Goal: Task Accomplishment & Management: Manage account settings

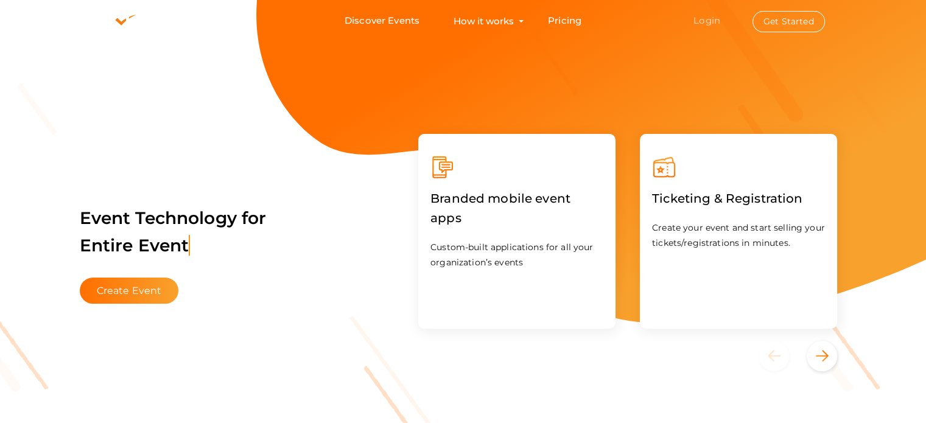
click at [712, 21] on link "Login" at bounding box center [706, 21] width 27 height 12
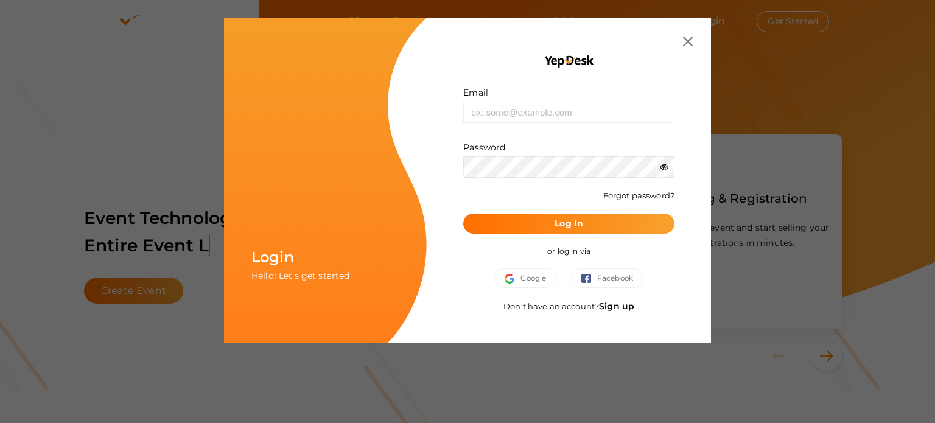
click at [618, 306] on link "Sign up" at bounding box center [616, 306] width 35 height 11
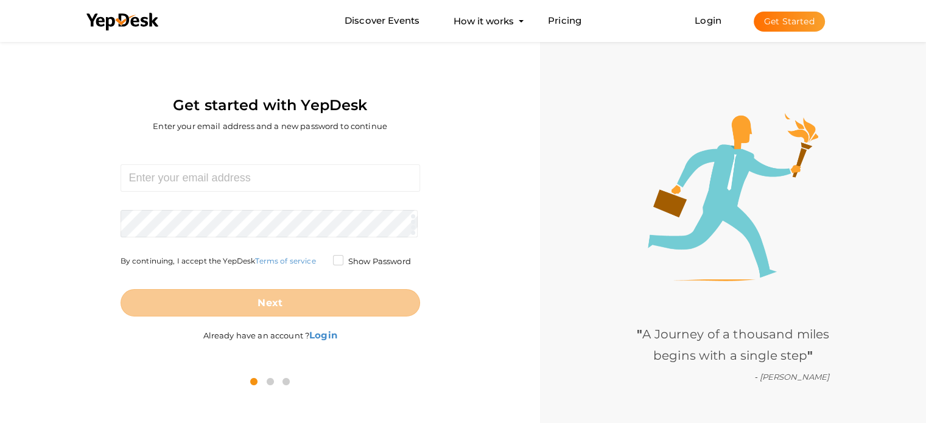
scroll to position [39, 0]
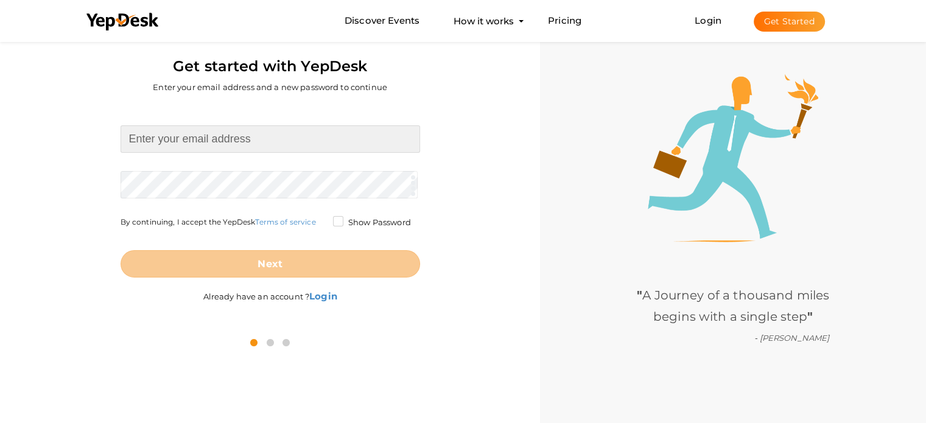
click at [199, 142] on input at bounding box center [271, 138] width 300 height 27
type input "[EMAIL_ADDRESS][DOMAIN_NAME]"
click at [247, 178] on form "southernbuslines017@gmail.com Required. Invalid email. Checking You already hav…" at bounding box center [271, 201] width 300 height 152
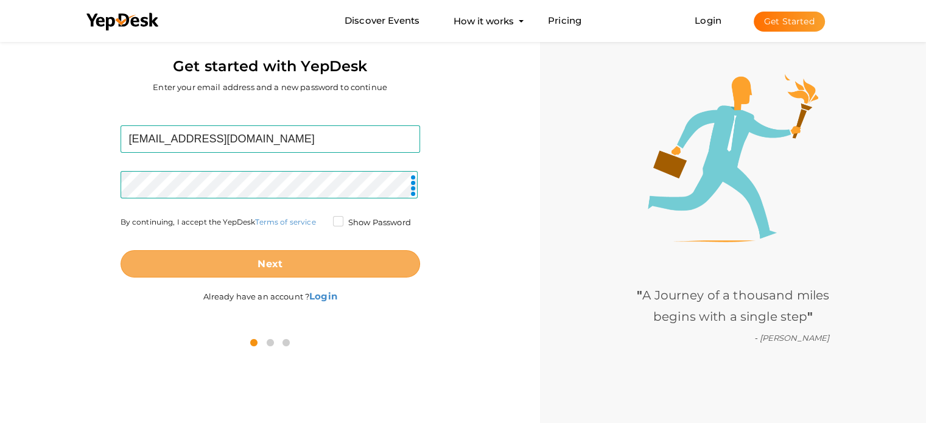
click at [314, 253] on button "Next" at bounding box center [271, 263] width 300 height 27
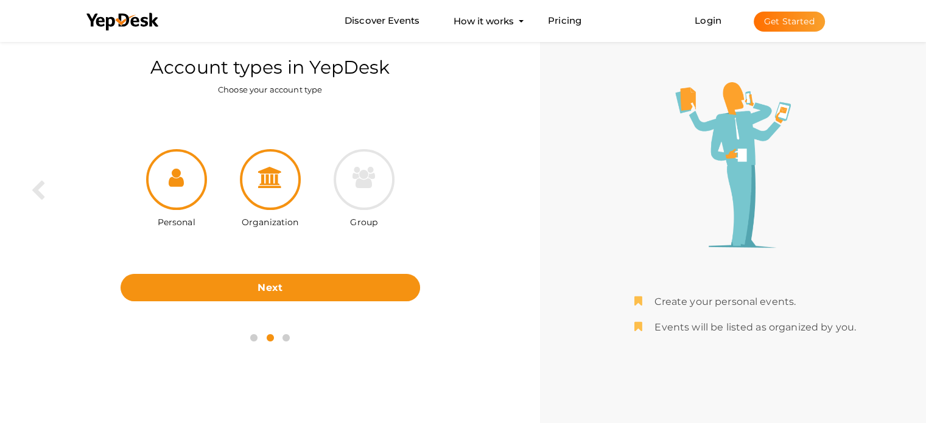
click at [261, 192] on div at bounding box center [270, 179] width 61 height 61
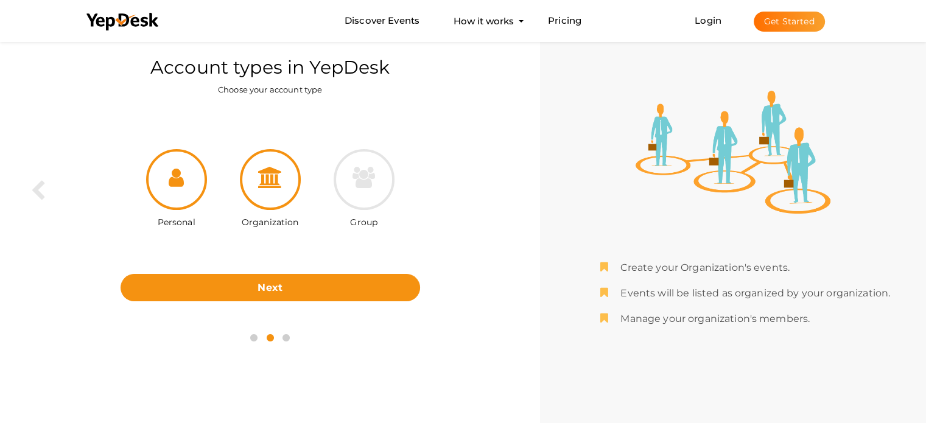
click at [184, 185] on div at bounding box center [176, 179] width 61 height 61
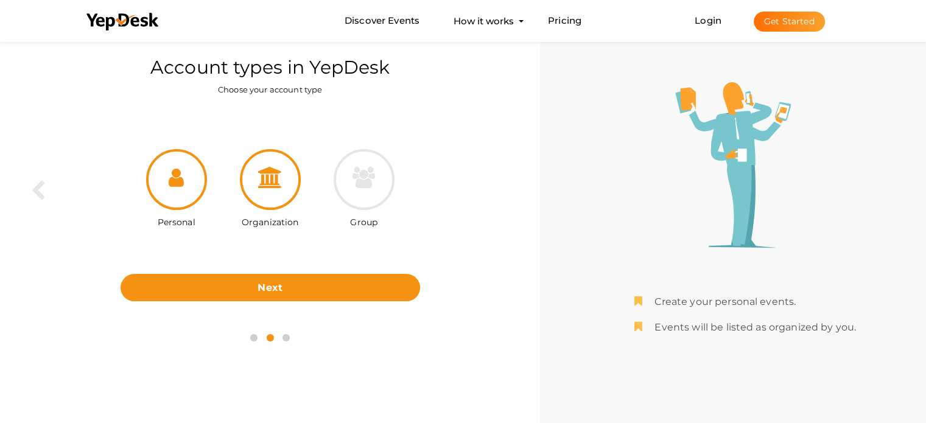
click at [267, 178] on icon at bounding box center [270, 177] width 24 height 21
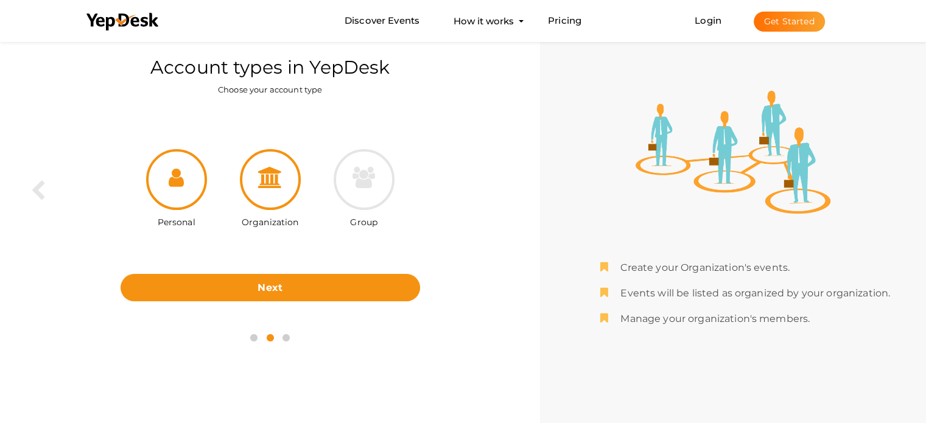
click at [185, 174] on div at bounding box center [176, 179] width 61 height 61
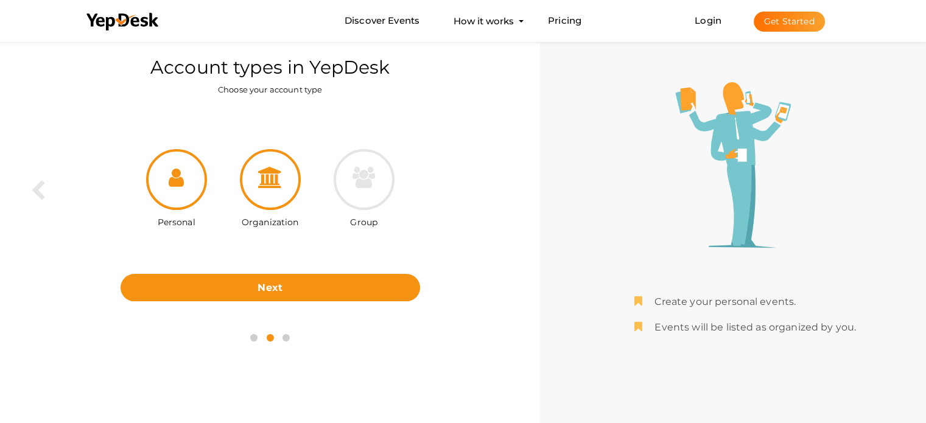
click at [253, 176] on div at bounding box center [270, 179] width 61 height 61
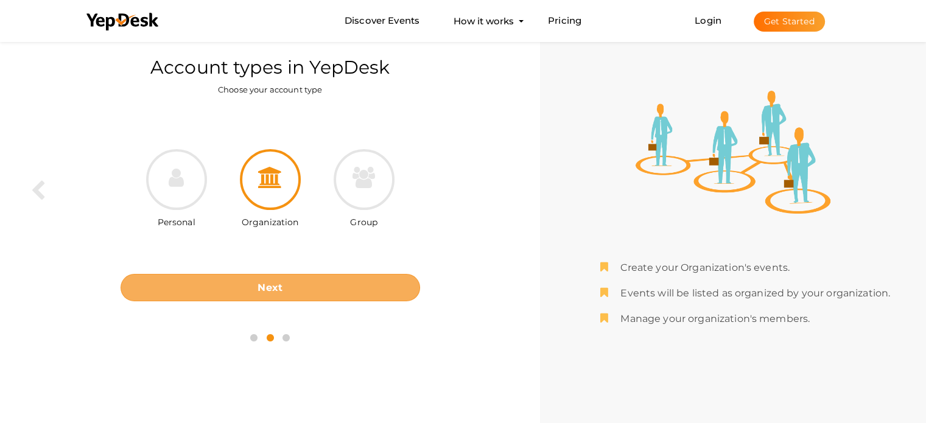
click at [265, 282] on b "Next" at bounding box center [270, 288] width 25 height 12
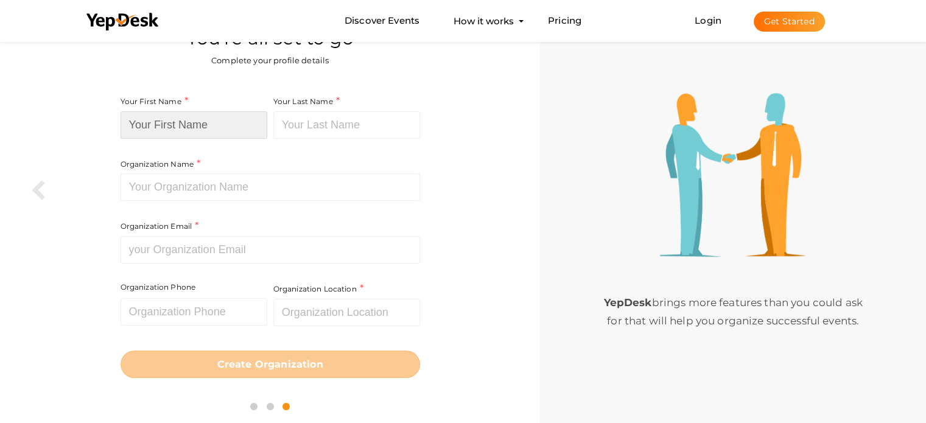
click at [225, 124] on input at bounding box center [194, 124] width 147 height 27
type input "Southern Bus"
type input "bus line"
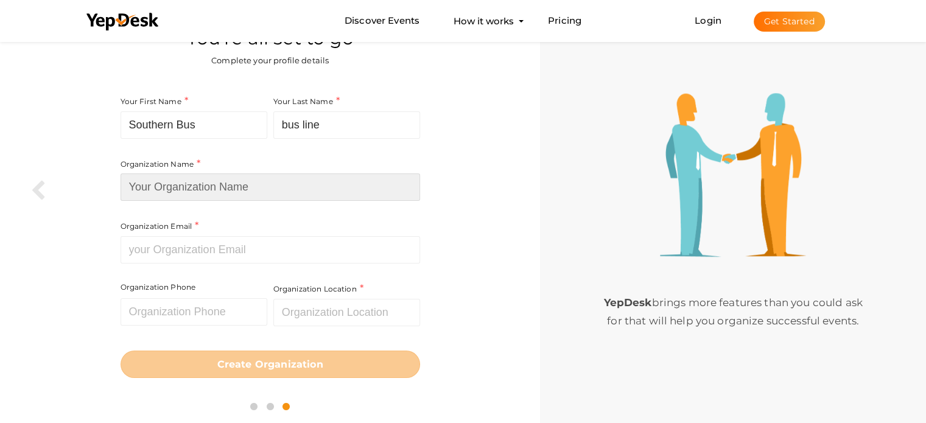
type input "Southern Bus Lines, Inc."
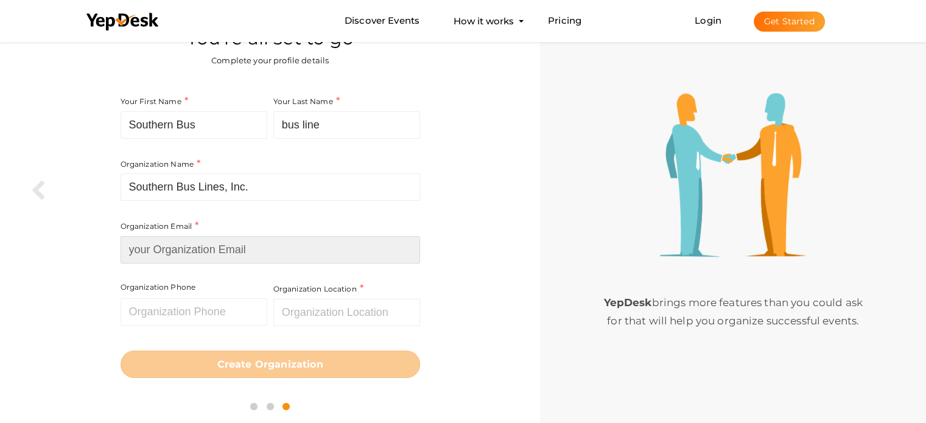
type input "[EMAIL_ADDRESS][DOMAIN_NAME]"
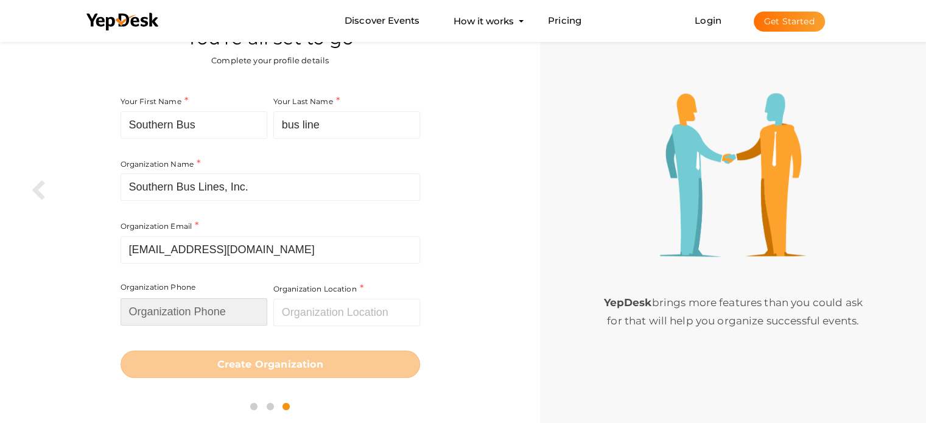
type input "3057312234"
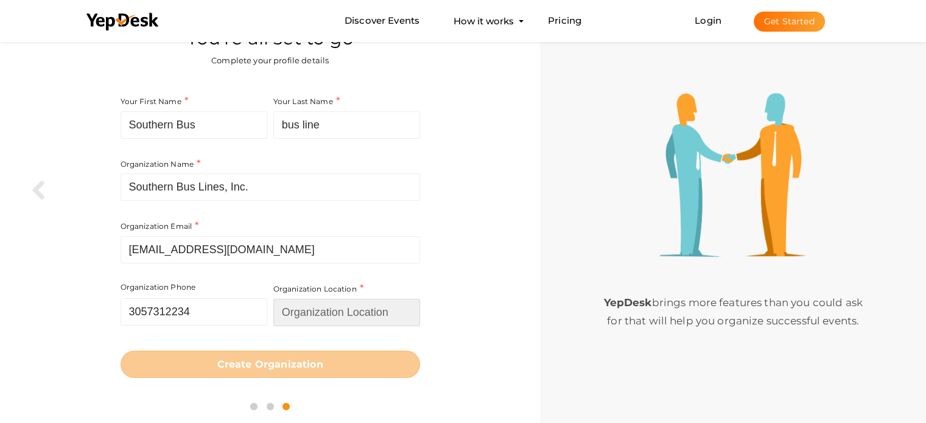
type input "United States"
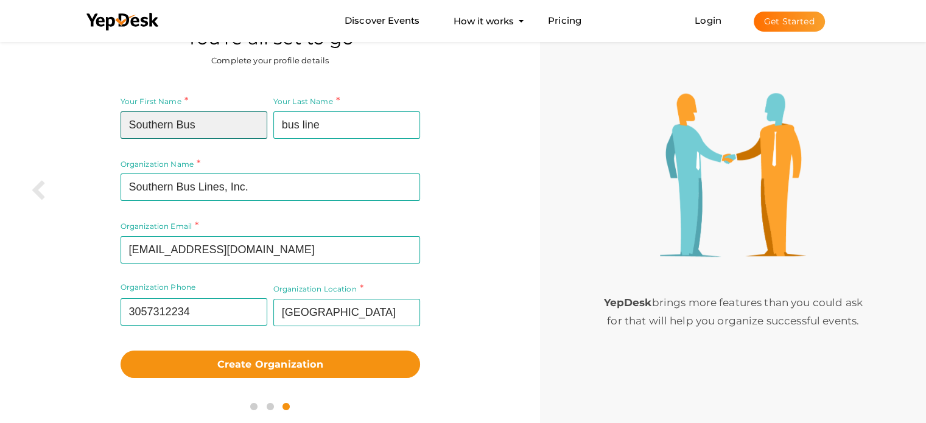
drag, startPoint x: 214, startPoint y: 130, endPoint x: 178, endPoint y: 125, distance: 36.9
click at [178, 125] on input "Southern Bus" at bounding box center [194, 124] width 147 height 27
type input "Southern"
click at [0, 166] on div at bounding box center [23, 101] width 46 height 202
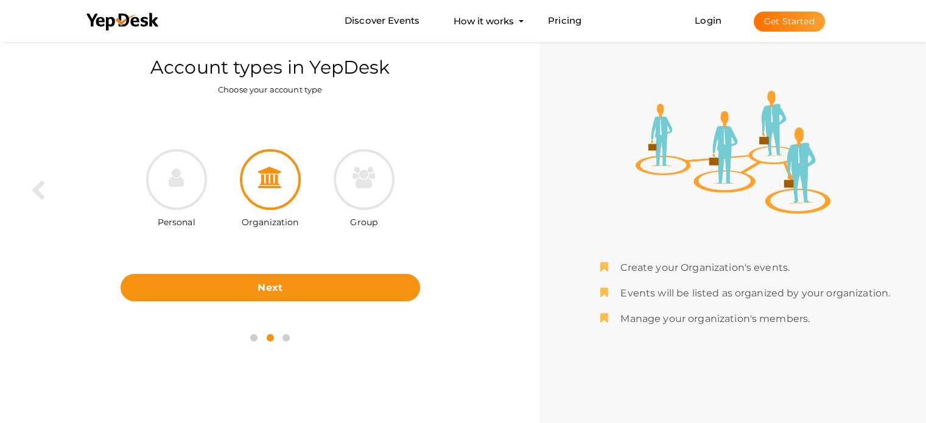
click at [278, 192] on div at bounding box center [270, 179] width 61 height 61
click at [270, 303] on div "Personal Organization Group Next Back" at bounding box center [270, 215] width 522 height 216
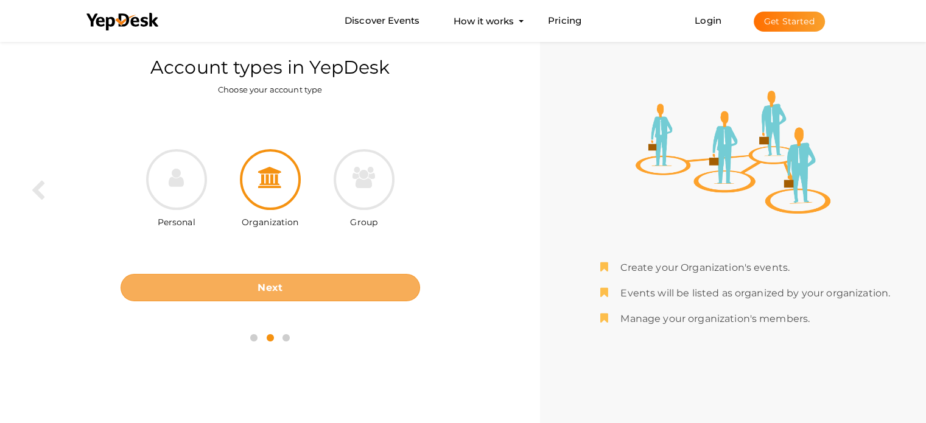
click at [274, 289] on b "Next" at bounding box center [270, 288] width 25 height 12
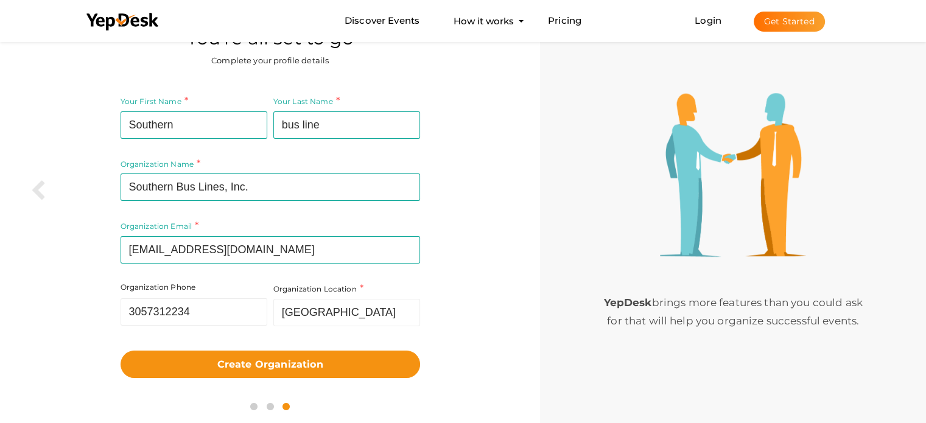
scroll to position [42, 0]
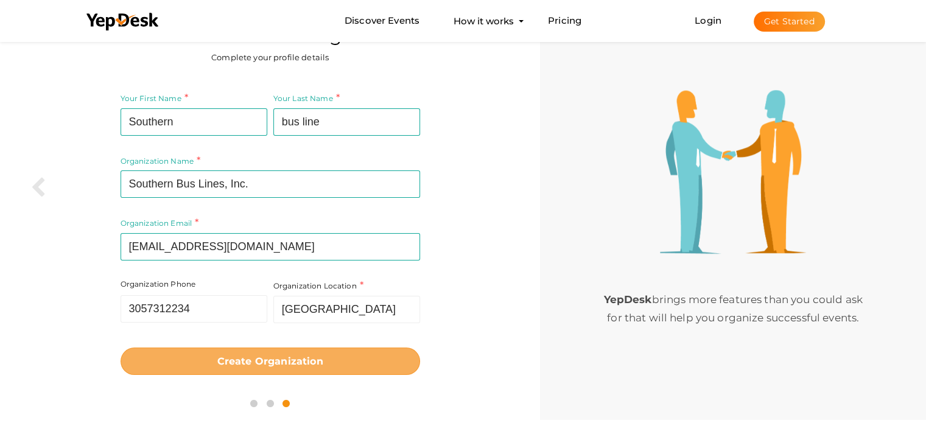
click at [300, 359] on b "Create Organization" at bounding box center [270, 362] width 106 height 12
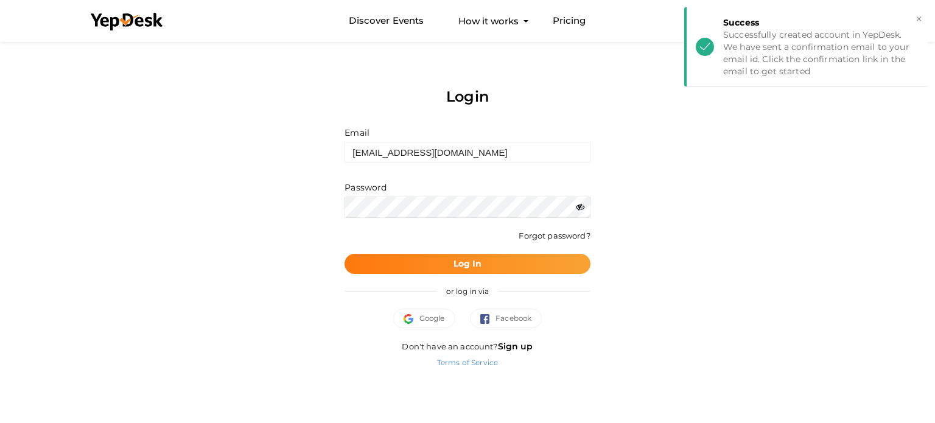
click at [433, 262] on button "Log In" at bounding box center [467, 264] width 245 height 20
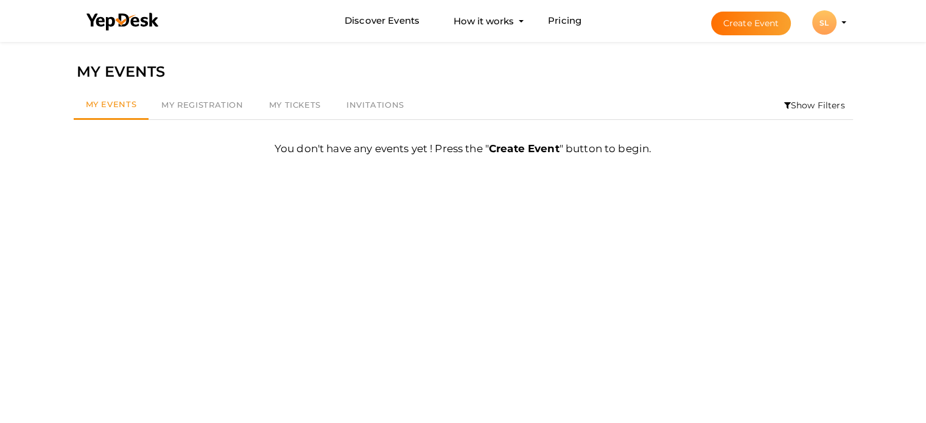
click at [845, 20] on li "Create Event SL SL Southern bus line southernbuslines017@gmail.com Personal Pro…" at bounding box center [768, 23] width 163 height 44
click at [835, 20] on div "SL" at bounding box center [824, 22] width 24 height 24
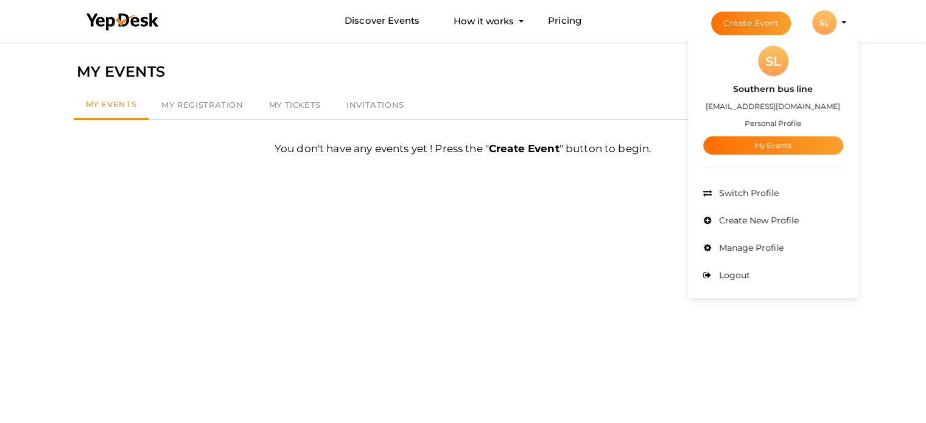
click at [771, 121] on small "Personal Profile" at bounding box center [773, 123] width 57 height 9
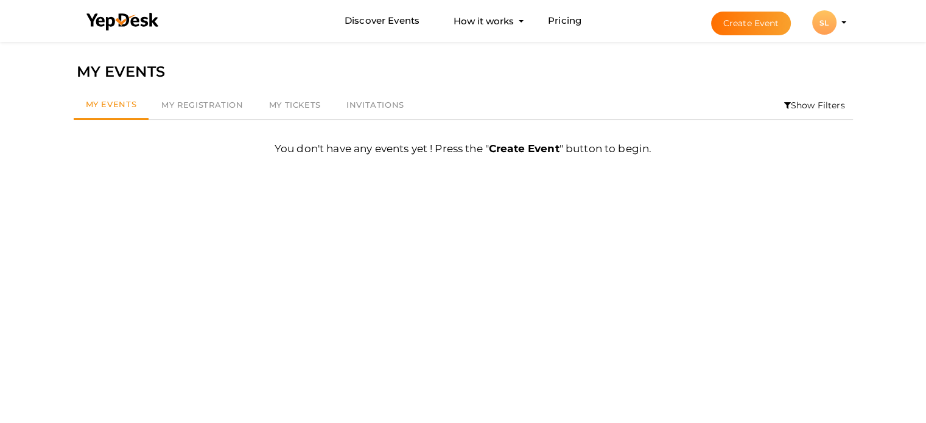
click at [835, 27] on div "SL" at bounding box center [824, 22] width 24 height 24
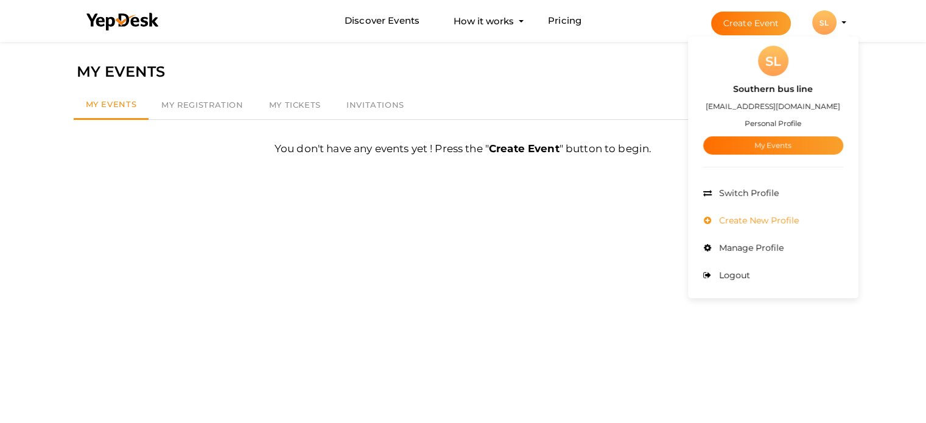
click at [744, 218] on span "Create New Profile" at bounding box center [757, 220] width 83 height 11
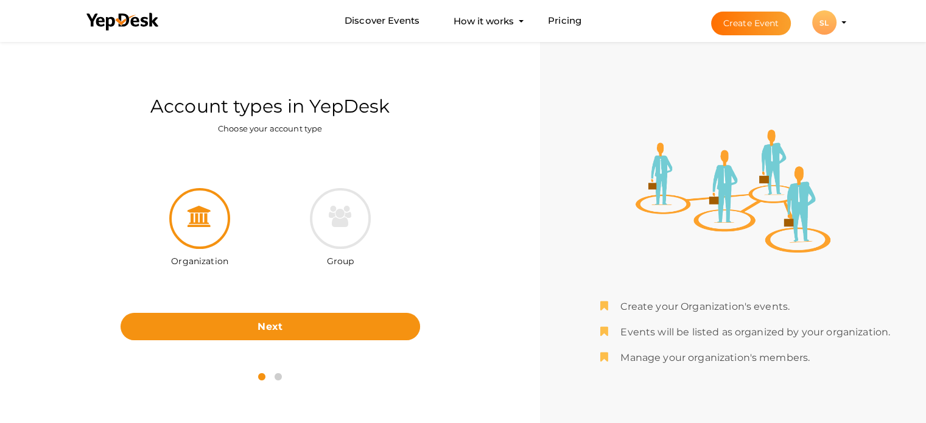
click at [849, 21] on ul "Discover Events How it works Powerful Registration / Ticketing Start selling yo…" at bounding box center [463, 21] width 773 height 42
click at [835, 21] on div "SL" at bounding box center [824, 22] width 24 height 24
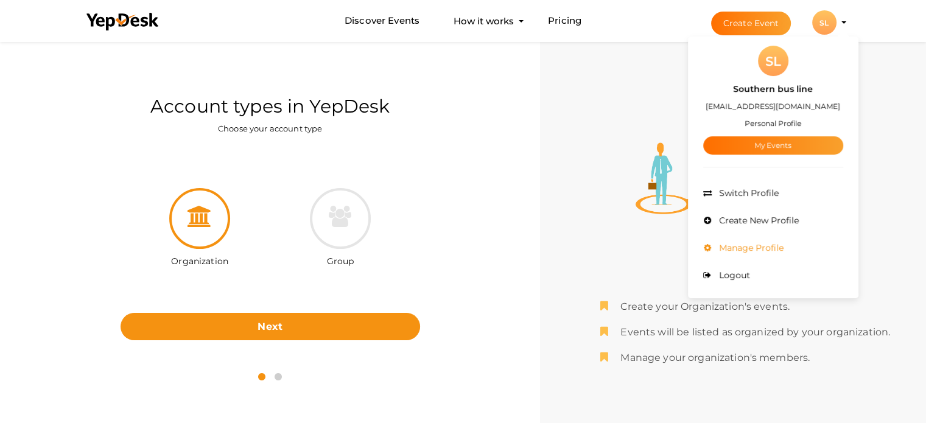
click at [755, 244] on span "Manage Profile" at bounding box center [750, 247] width 68 height 11
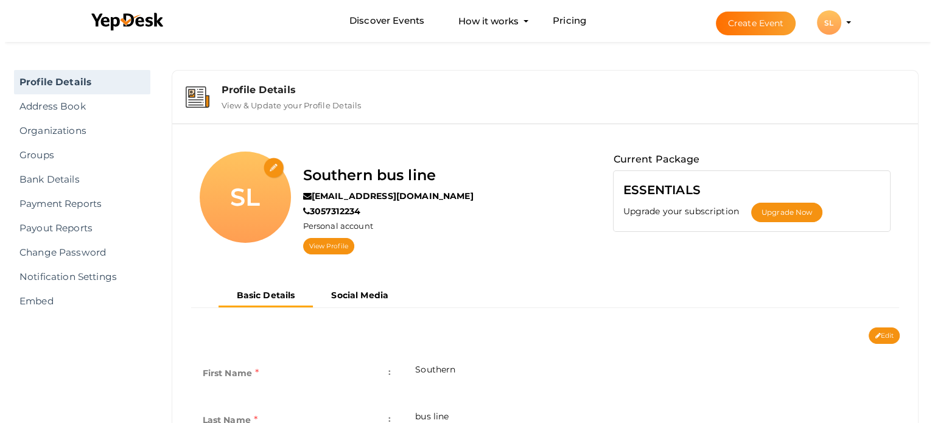
scroll to position [61, 0]
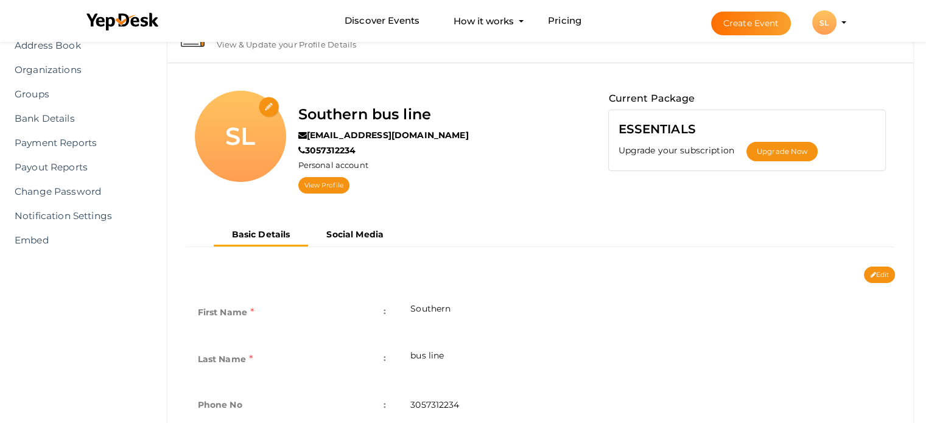
click at [267, 96] on div "SL" at bounding box center [240, 136] width 91 height 91
click at [268, 100] on input "file" at bounding box center [269, 107] width 21 height 21
type input "C:\fakepath\Southern bus lines-01-01-01-01 (1).jpg"
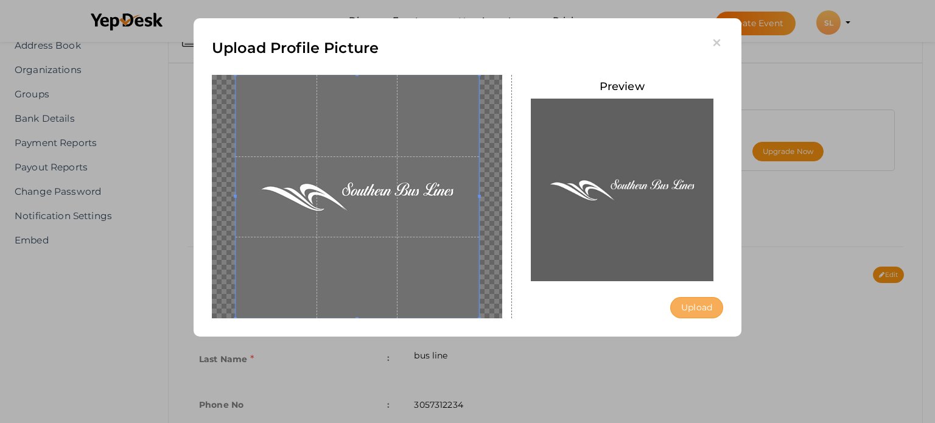
click at [712, 311] on button "Upload" at bounding box center [696, 307] width 53 height 21
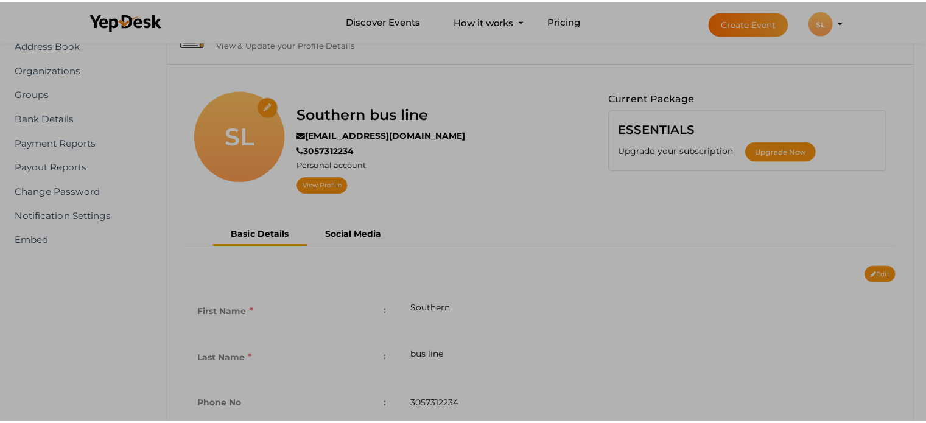
scroll to position [0, 0]
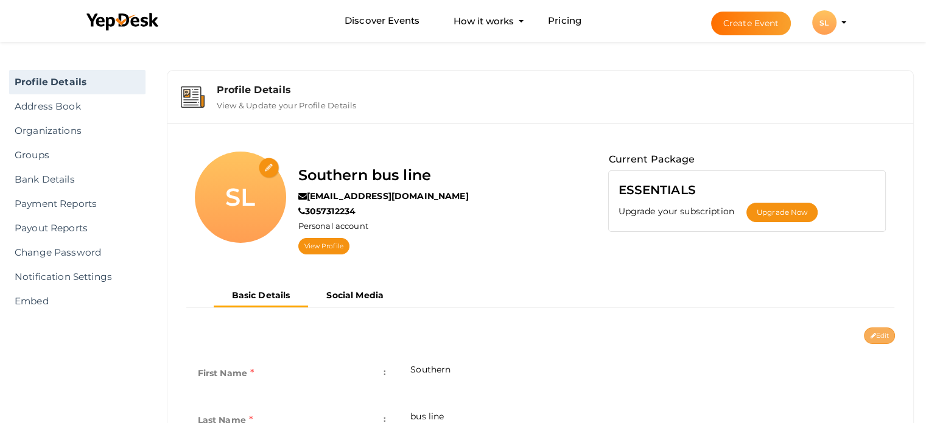
click at [880, 336] on button "Edit" at bounding box center [879, 336] width 31 height 16
type input "Southern"
type input "bus line"
type input "3057312234"
type input "United States"
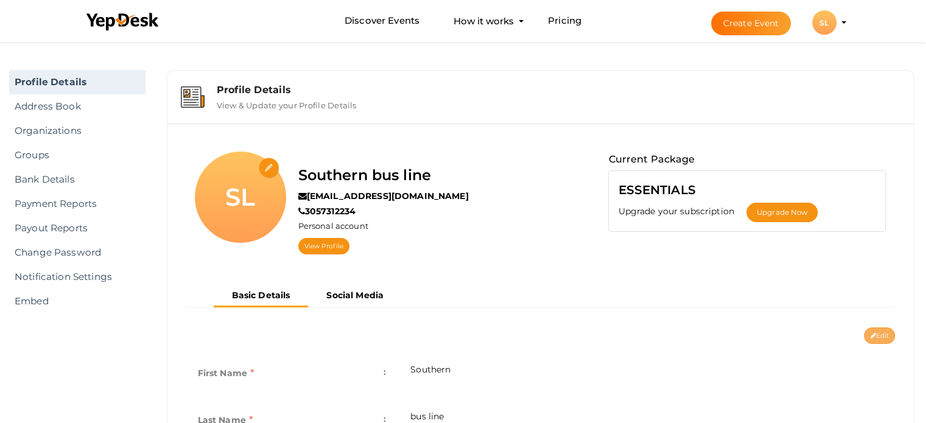
type input "southern-bus-line"
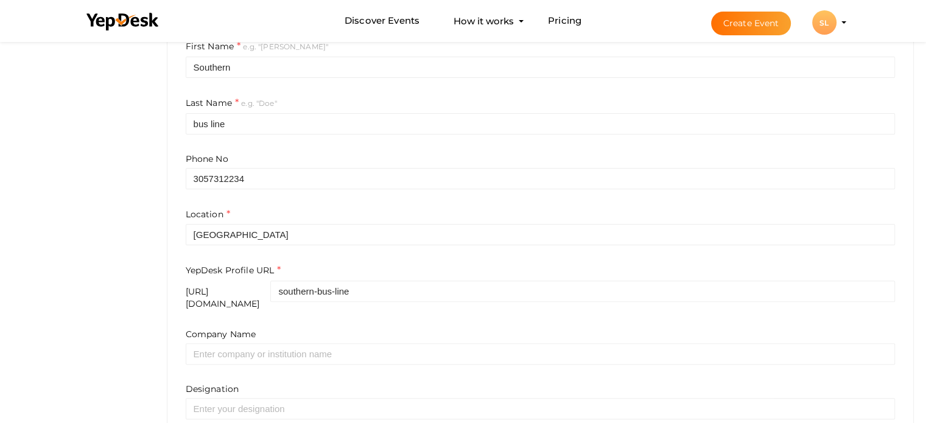
scroll to position [426, 0]
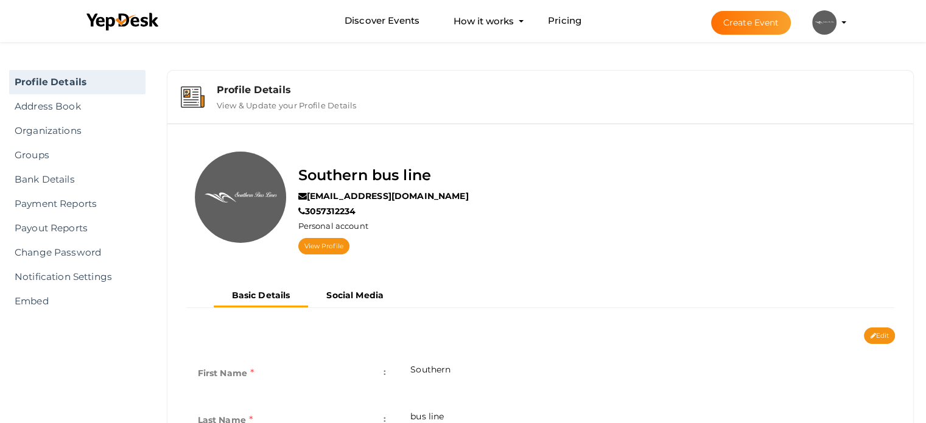
scroll to position [122, 0]
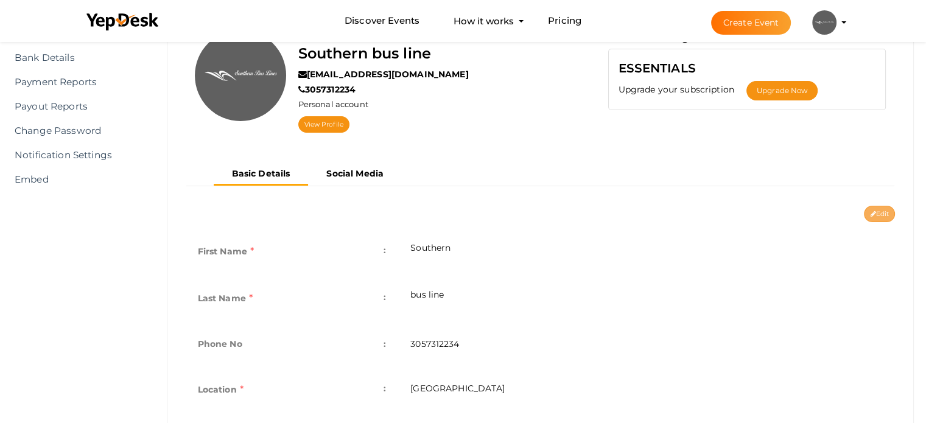
click at [875, 217] on button "Edit" at bounding box center [879, 214] width 31 height 16
type input "Southern"
type input "bus line"
type input "3057312234"
type input "United States"
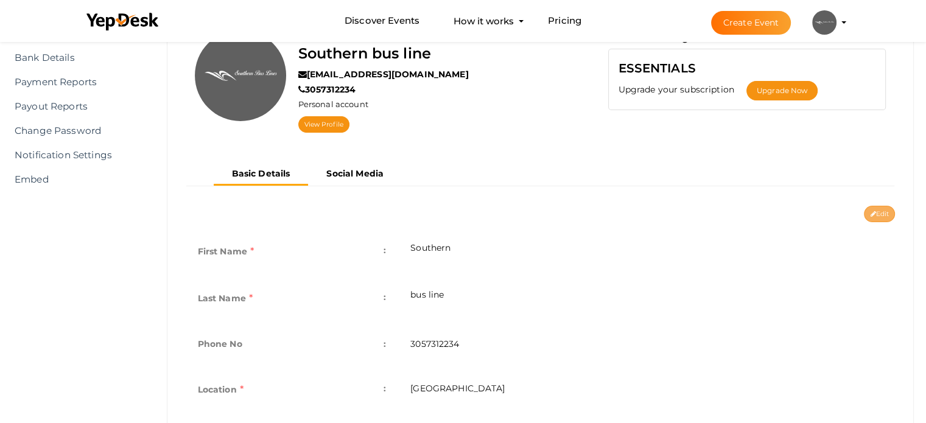
type input "southern-bus-line"
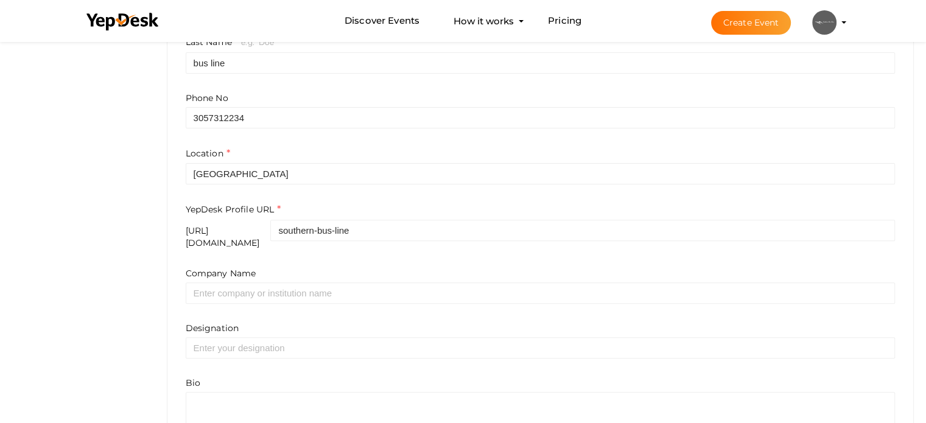
scroll to position [430, 0]
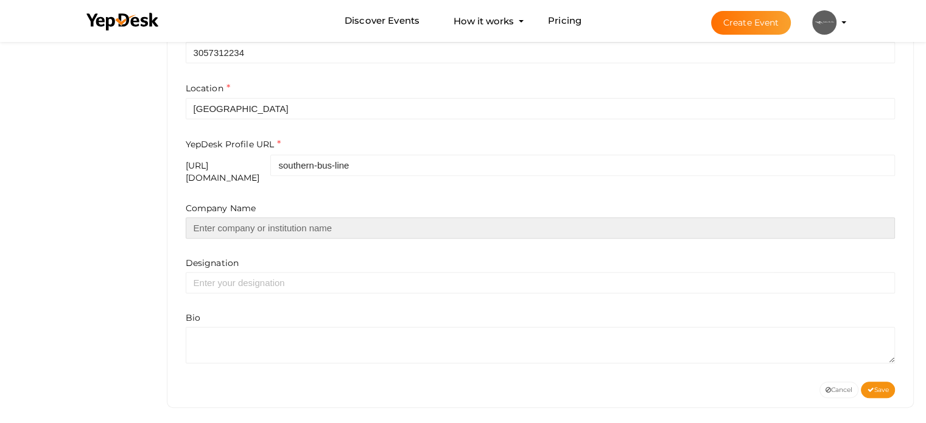
click at [320, 223] on input "text" at bounding box center [541, 227] width 710 height 21
type input "Southern Bus Lines, Inc."
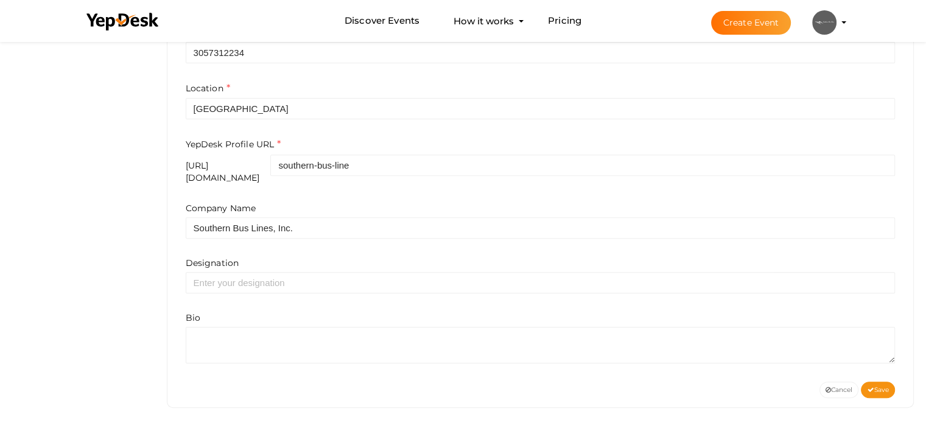
type input "Southern Bus"
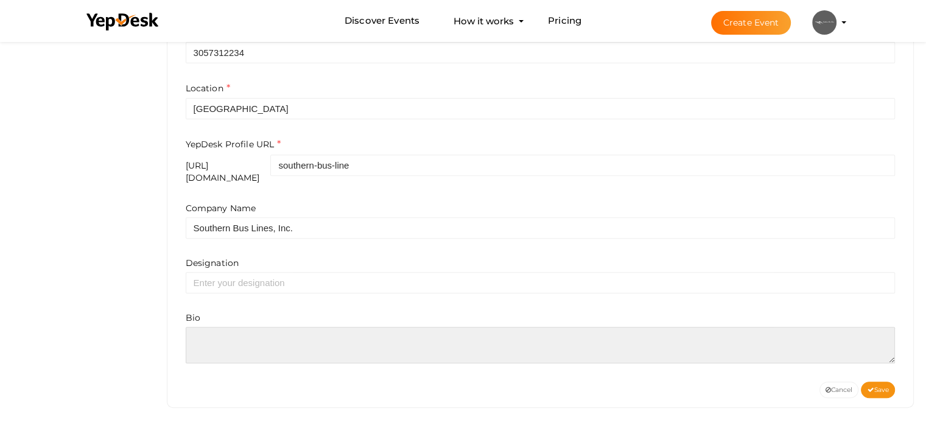
click at [244, 339] on textarea at bounding box center [541, 345] width 710 height 37
paste textarea "Southern Bus Lines, Inc. is your trusted choice for safe, reliable, and afforda…"
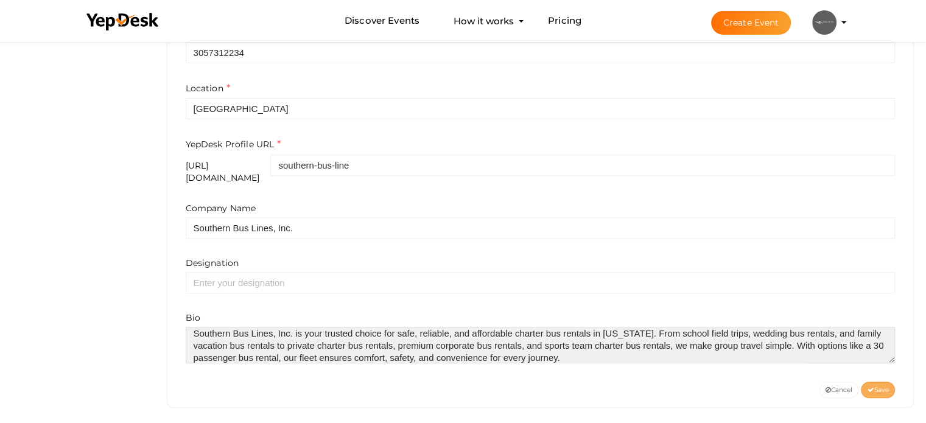
type textarea "Southern Bus Lines, Inc. is your trusted choice for safe, reliable, and afforda…"
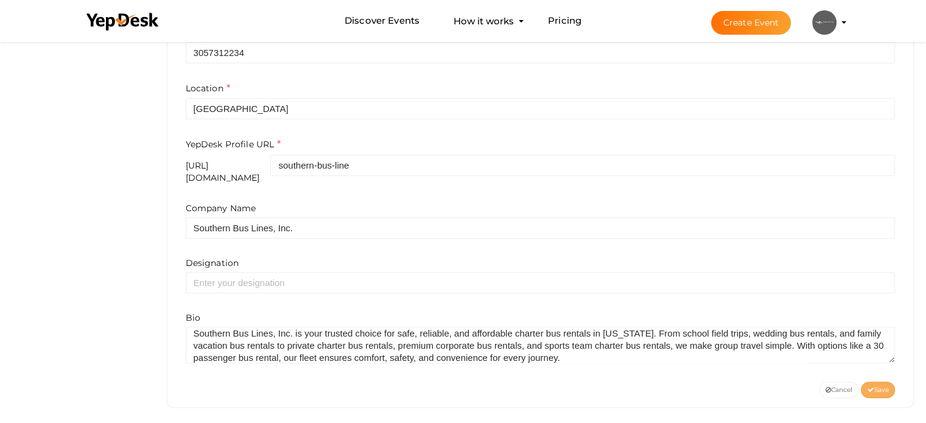
click at [880, 386] on span "Save" at bounding box center [878, 390] width 22 height 8
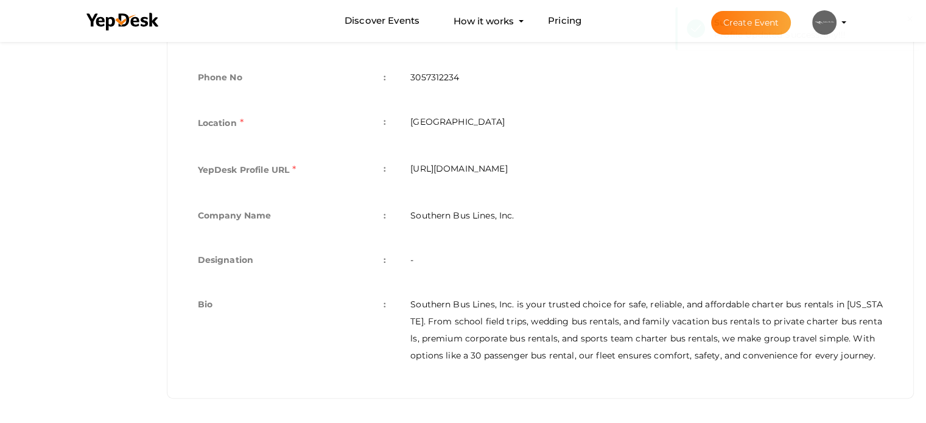
scroll to position [404, 0]
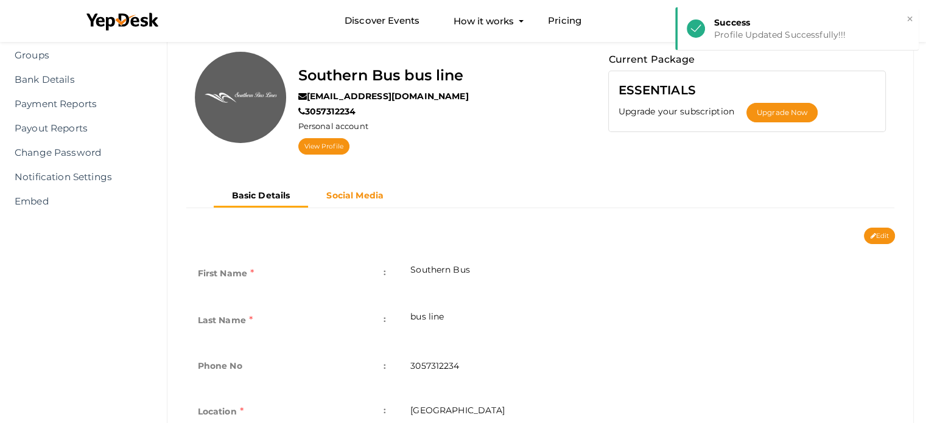
click at [353, 192] on b "Social Media" at bounding box center [354, 195] width 57 height 11
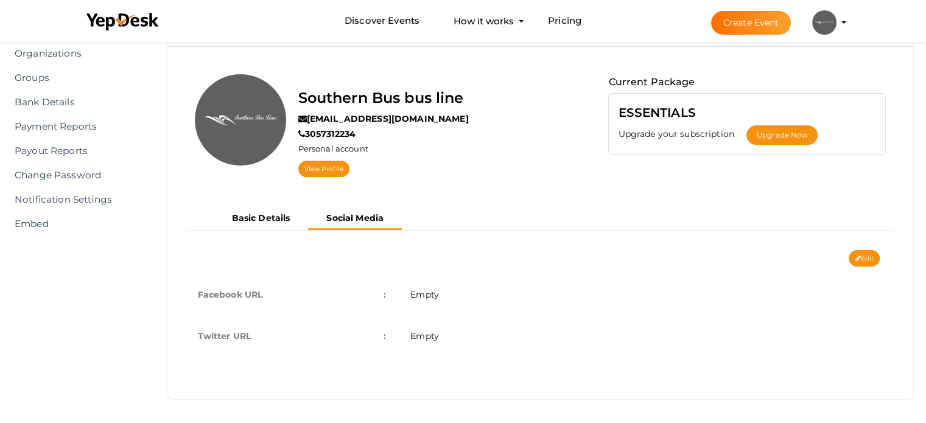
click at [431, 298] on span "Empty" at bounding box center [424, 294] width 29 height 11
click at [433, 292] on span "Empty" at bounding box center [424, 294] width 29 height 11
click at [858, 253] on button "Edit" at bounding box center [864, 258] width 31 height 16
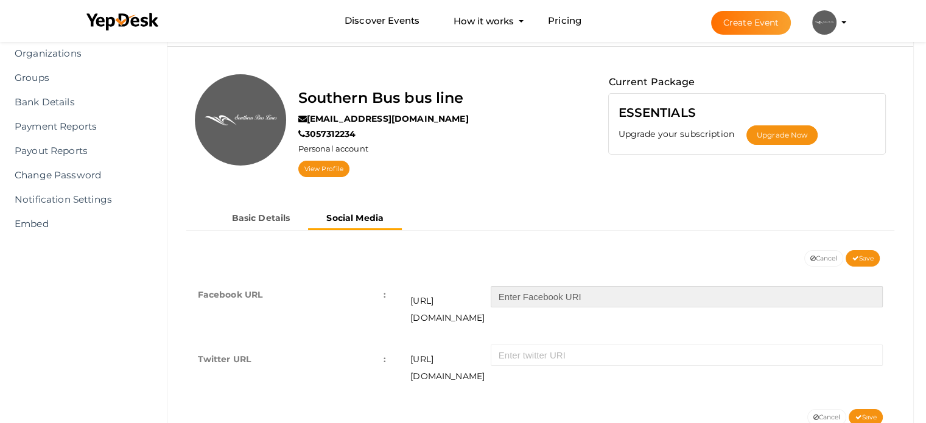
click at [530, 295] on input "text" at bounding box center [687, 296] width 392 height 21
paste input "https://www.facebook.com/p/Southern-Bus-Lines-Inc-100075460977419/"
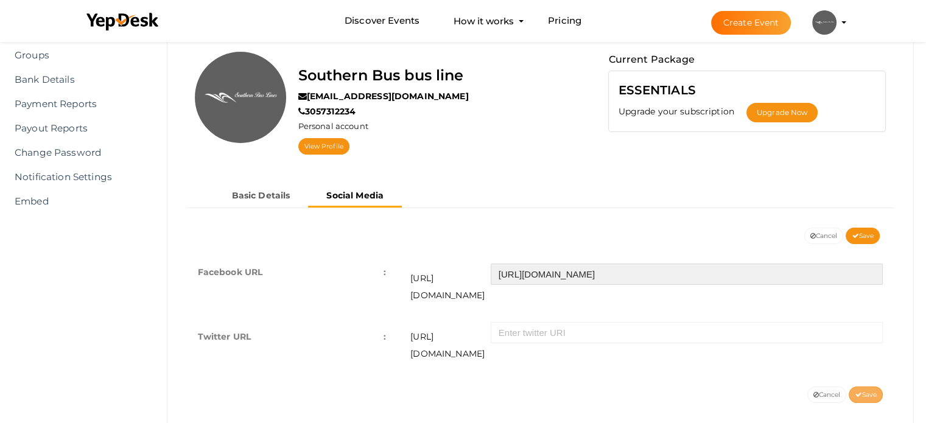
type input "https://www.facebook.com/p/Southern-Bus-Lines-Inc-100075460977419/"
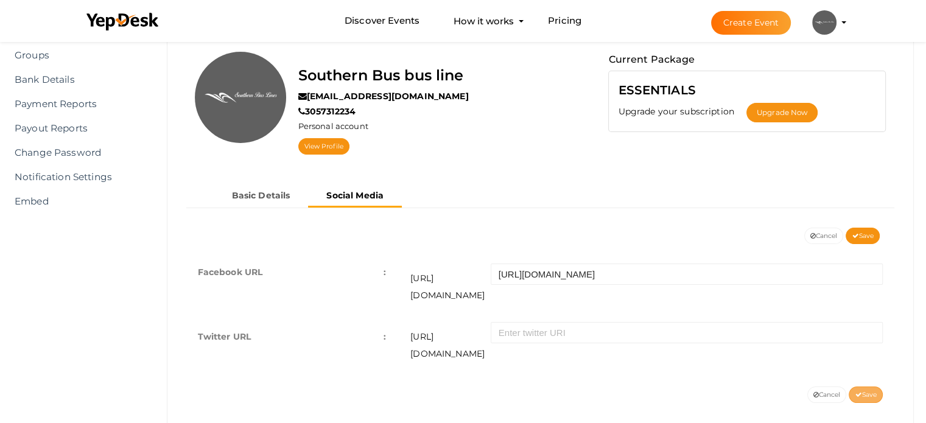
click at [869, 391] on span "Save" at bounding box center [866, 395] width 22 height 8
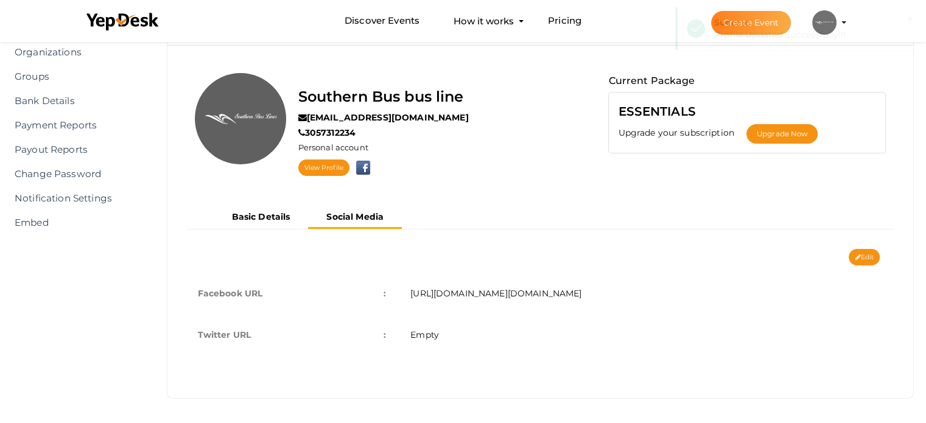
scroll to position [77, 0]
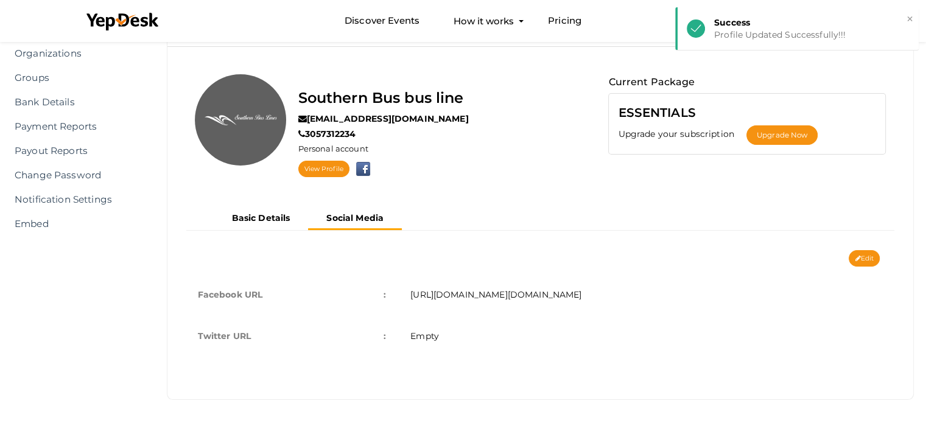
click at [588, 179] on div "Southern Bus bus line southernbuslines017@gmail.com 3057312234 Personal account…" at bounding box center [393, 131] width 414 height 115
click at [258, 209] on button "Basic Details" at bounding box center [261, 218] width 95 height 20
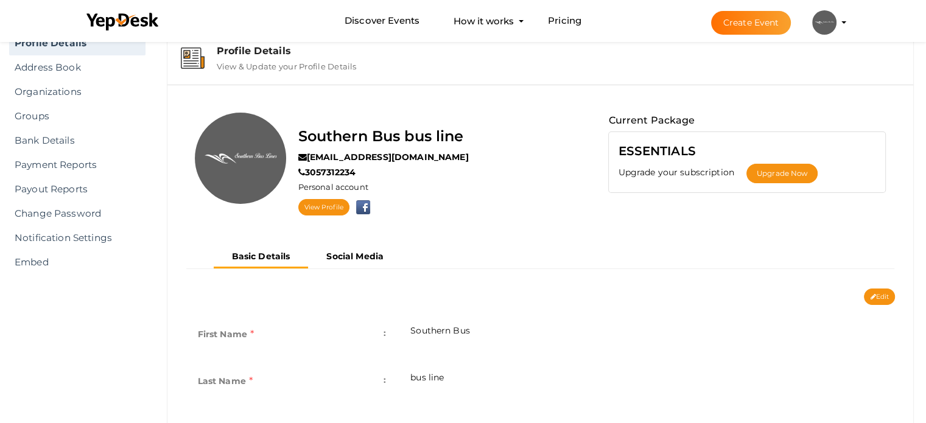
scroll to position [100, 0]
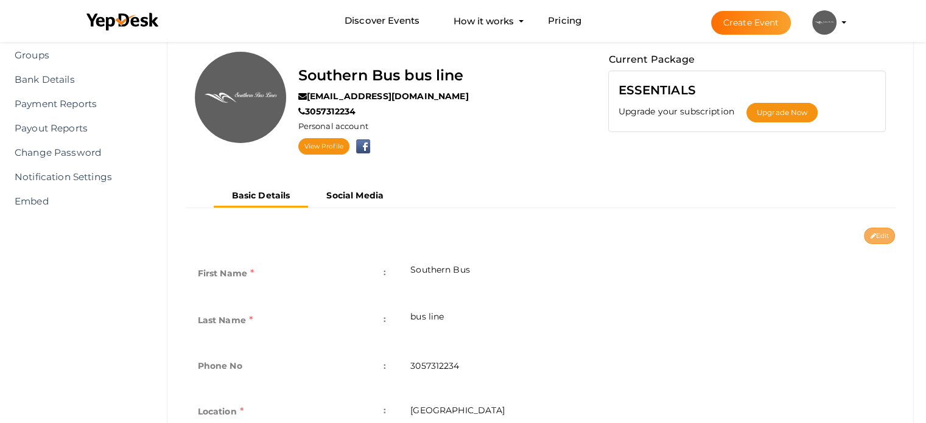
click at [872, 231] on button "Edit" at bounding box center [879, 236] width 31 height 16
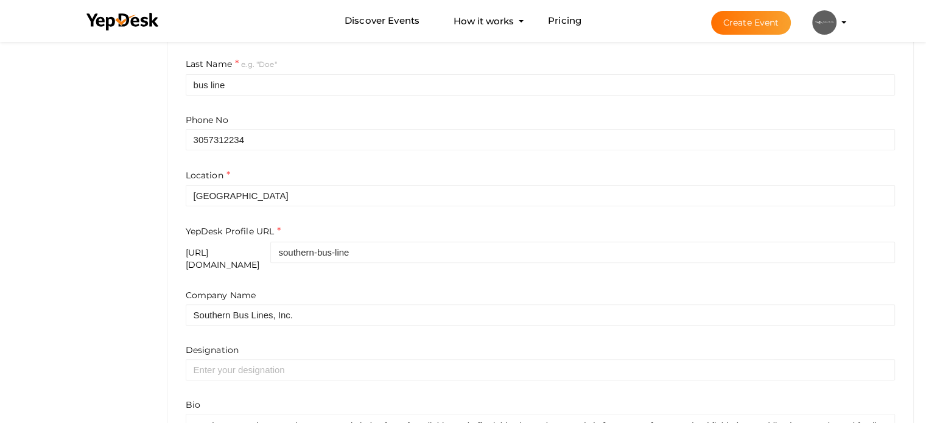
scroll to position [430, 0]
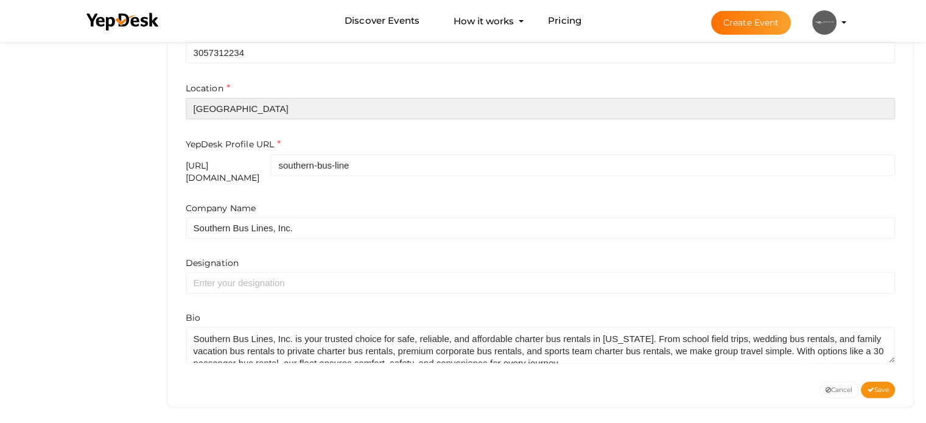
drag, startPoint x: 297, startPoint y: 108, endPoint x: 163, endPoint y: 109, distance: 133.9
click at [163, 109] on div "Profile Details View & Update your Profile Details Southern Bus bus line southe…" at bounding box center [541, 32] width 772 height 799
paste input "8601 SW 129th Terrace, Miami, FL 33156"
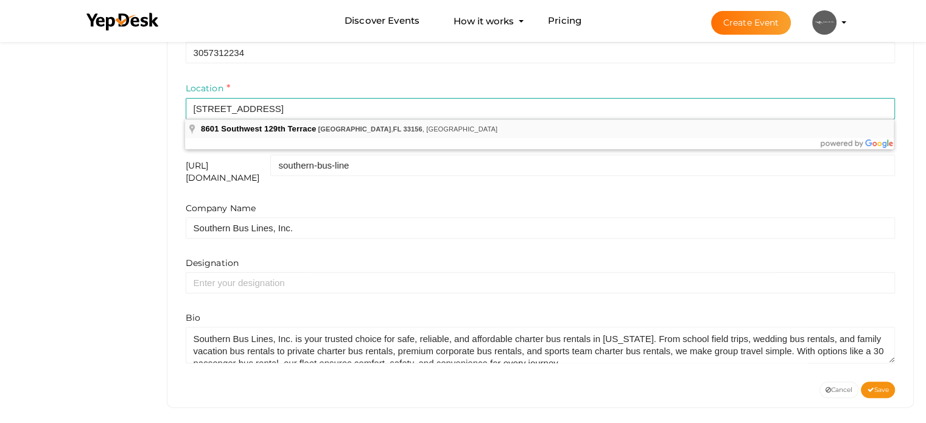
type input "[STREET_ADDRESS]"
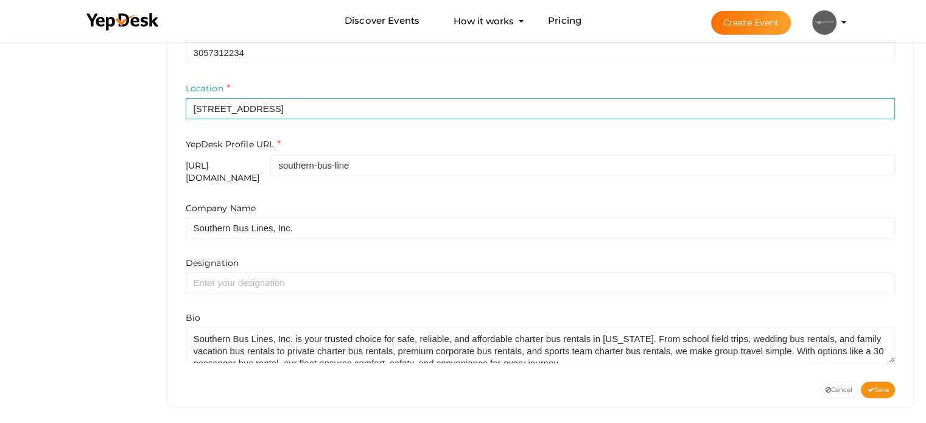
scroll to position [248, 0]
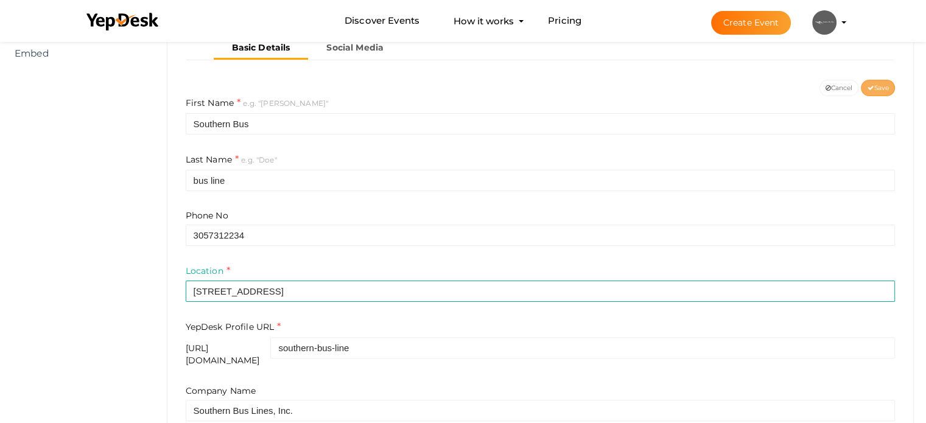
click at [874, 91] on button "Save" at bounding box center [878, 88] width 34 height 16
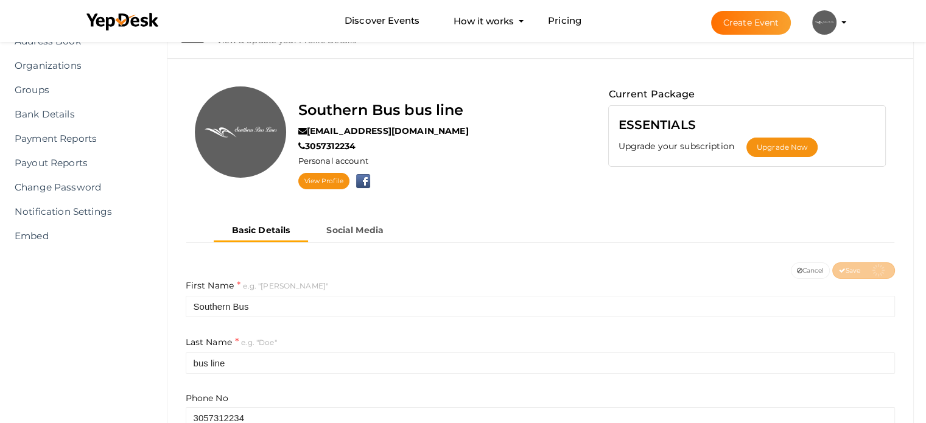
scroll to position [4, 0]
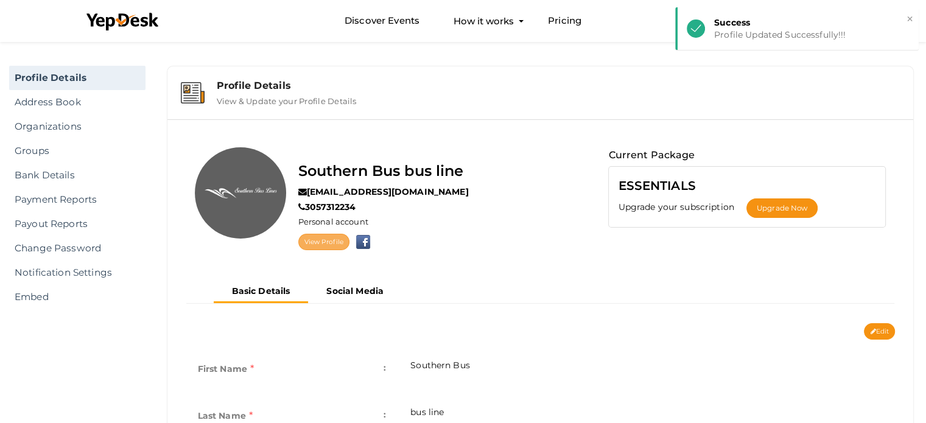
click at [326, 238] on link "View Profile" at bounding box center [323, 242] width 51 height 16
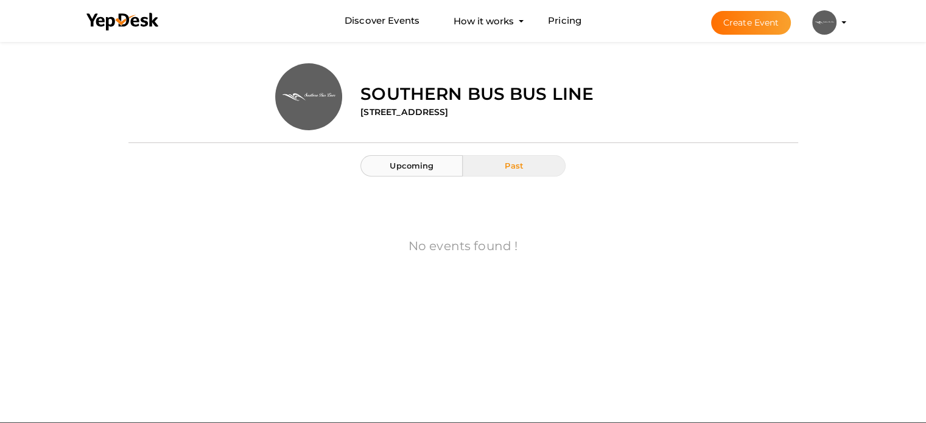
click at [433, 170] on button "Upcoming" at bounding box center [411, 165] width 102 height 21
click at [743, 26] on button "Create Event" at bounding box center [751, 23] width 80 height 24
